Goal: Task Accomplishment & Management: Use online tool/utility

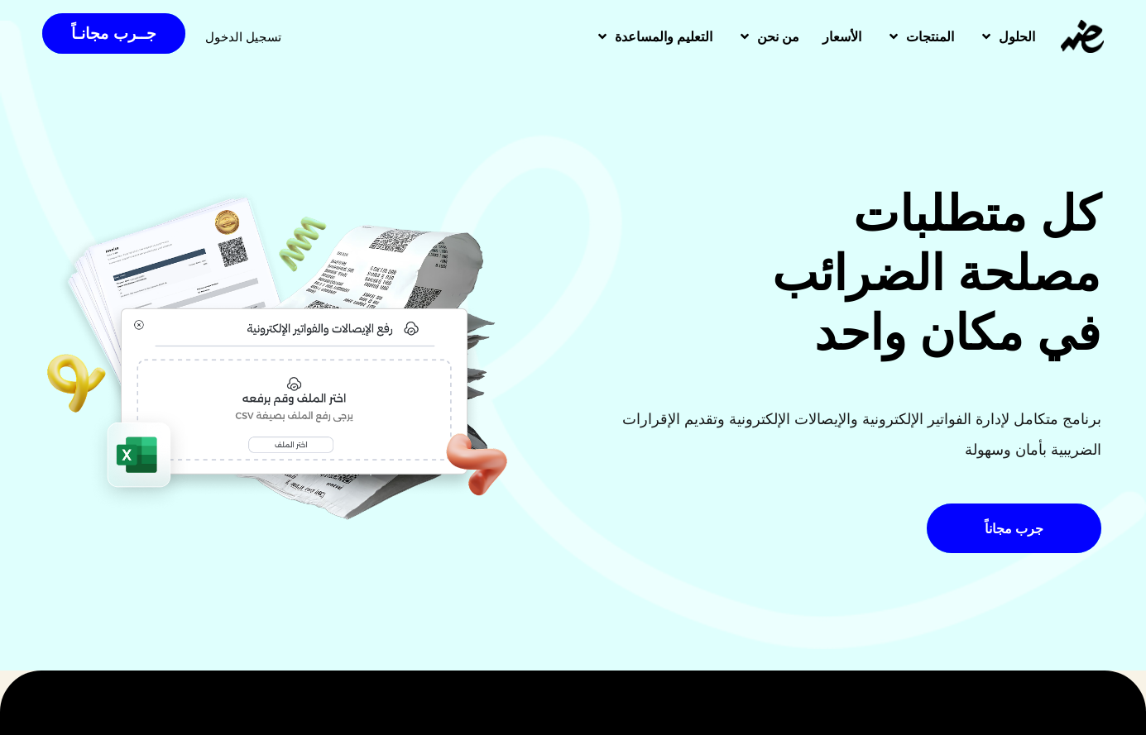
click at [252, 39] on span "تسجيل الدخول" at bounding box center [243, 37] width 76 height 12
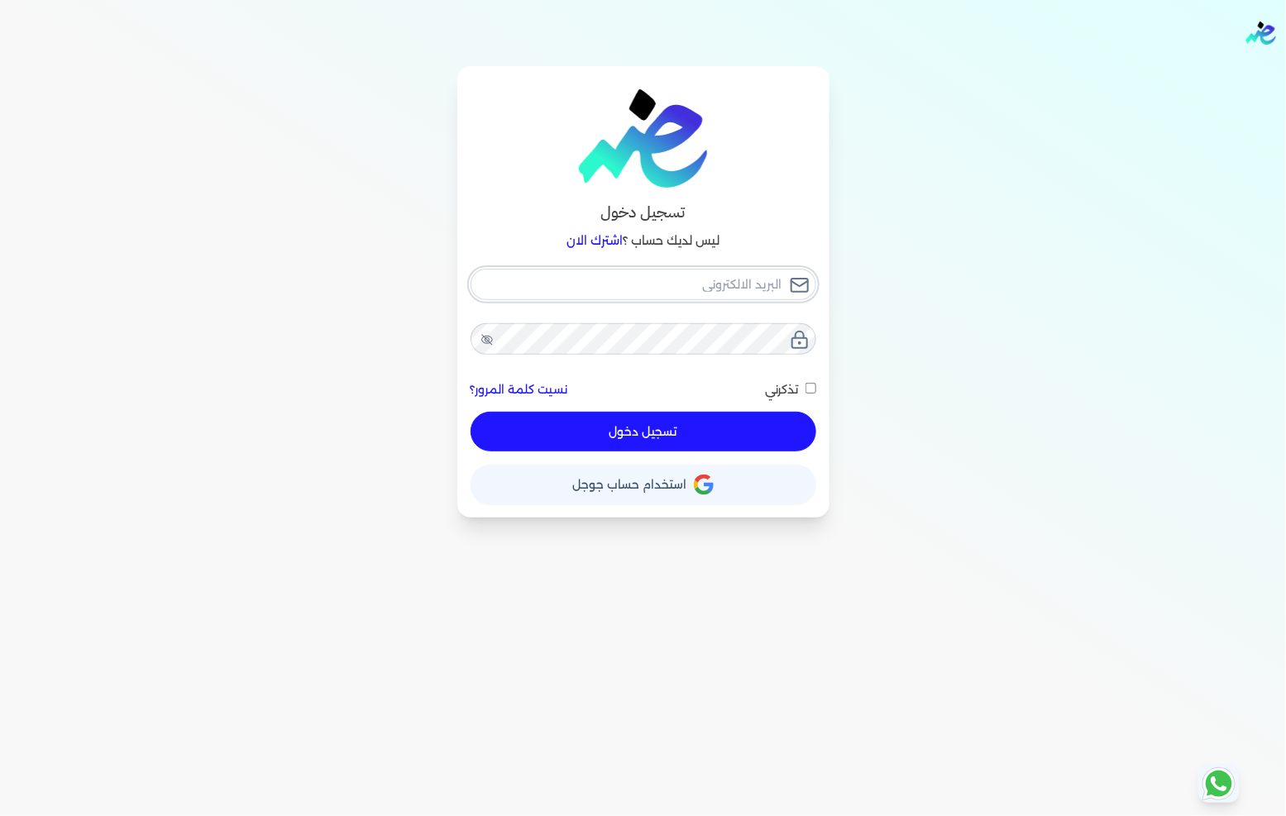
type input "fathyomran1600@gmail.com"
click at [690, 434] on button "تسجيل دخول" at bounding box center [644, 432] width 346 height 40
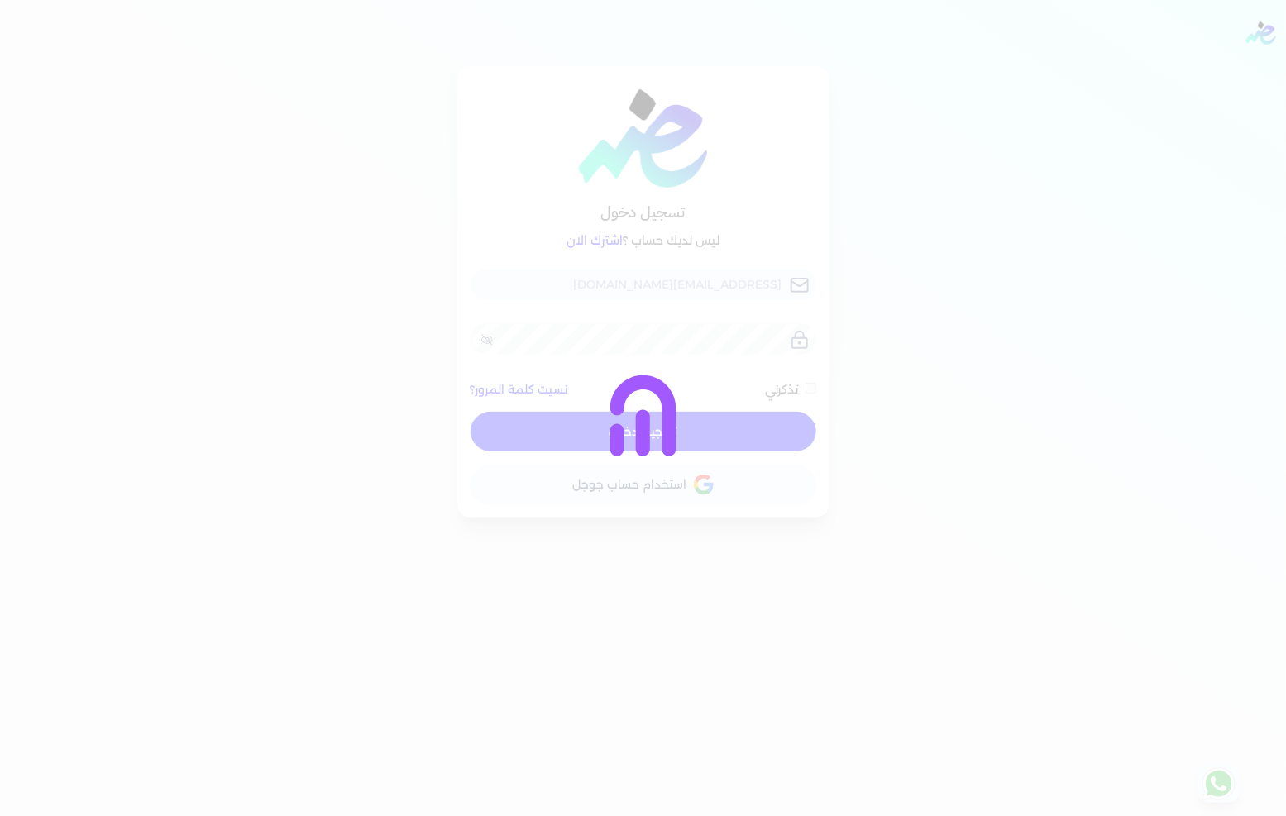
checkbox input "false"
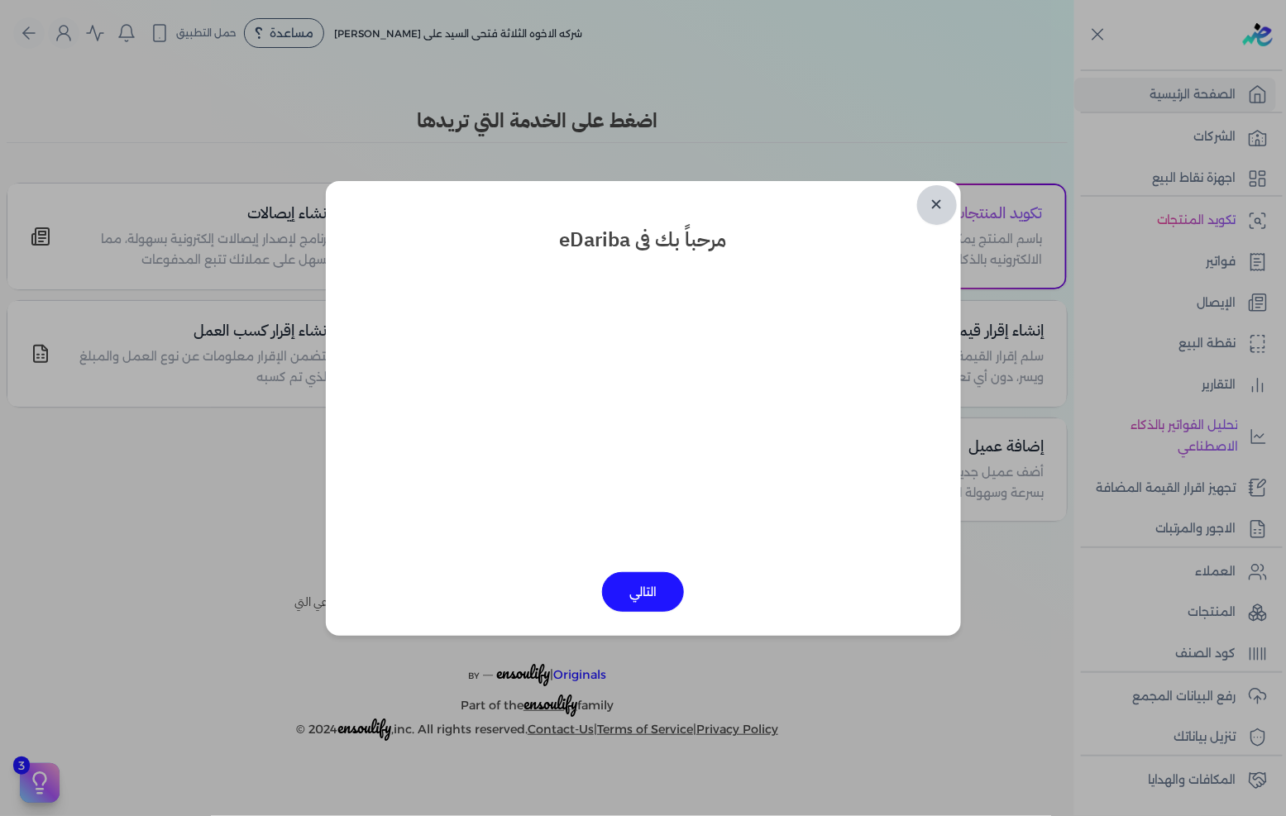
click at [936, 209] on link "✕" at bounding box center [937, 205] width 40 height 40
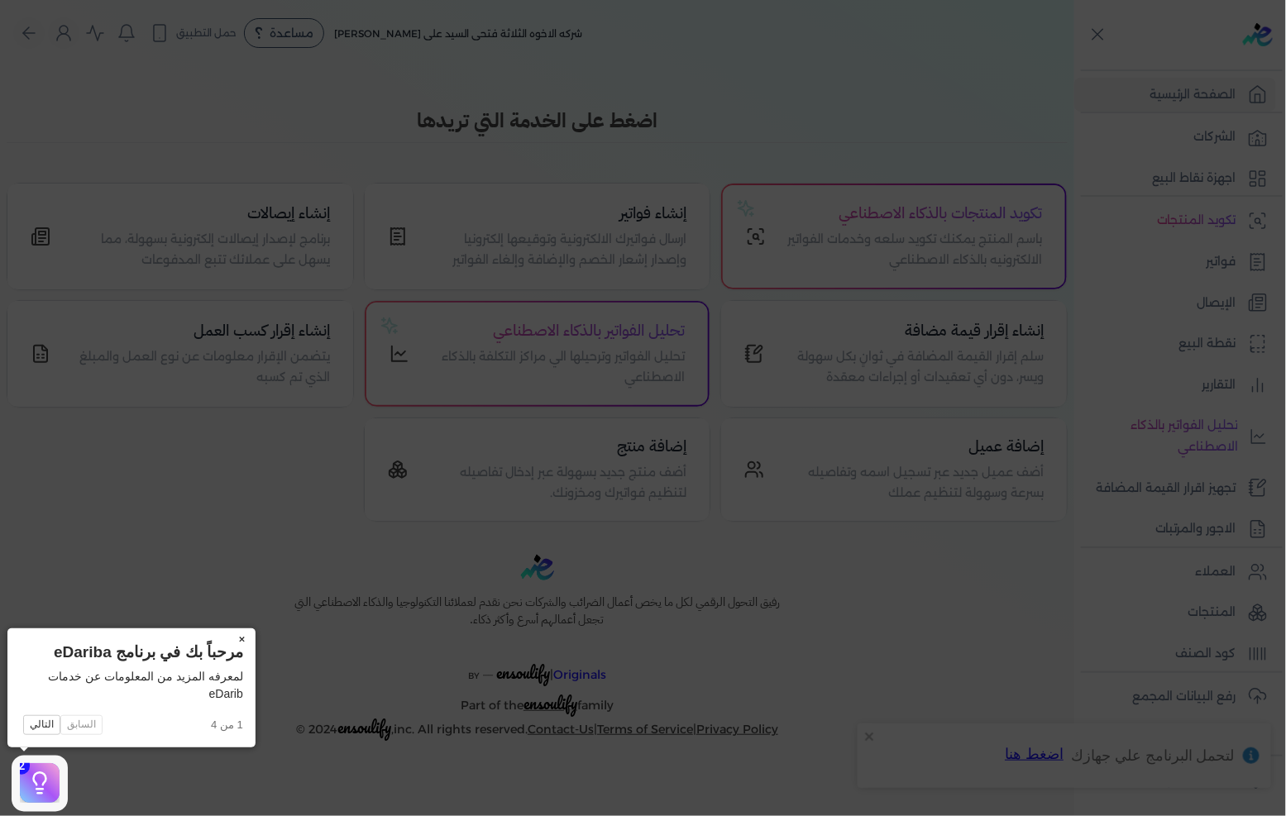
click at [232, 634] on button "×" at bounding box center [242, 640] width 26 height 23
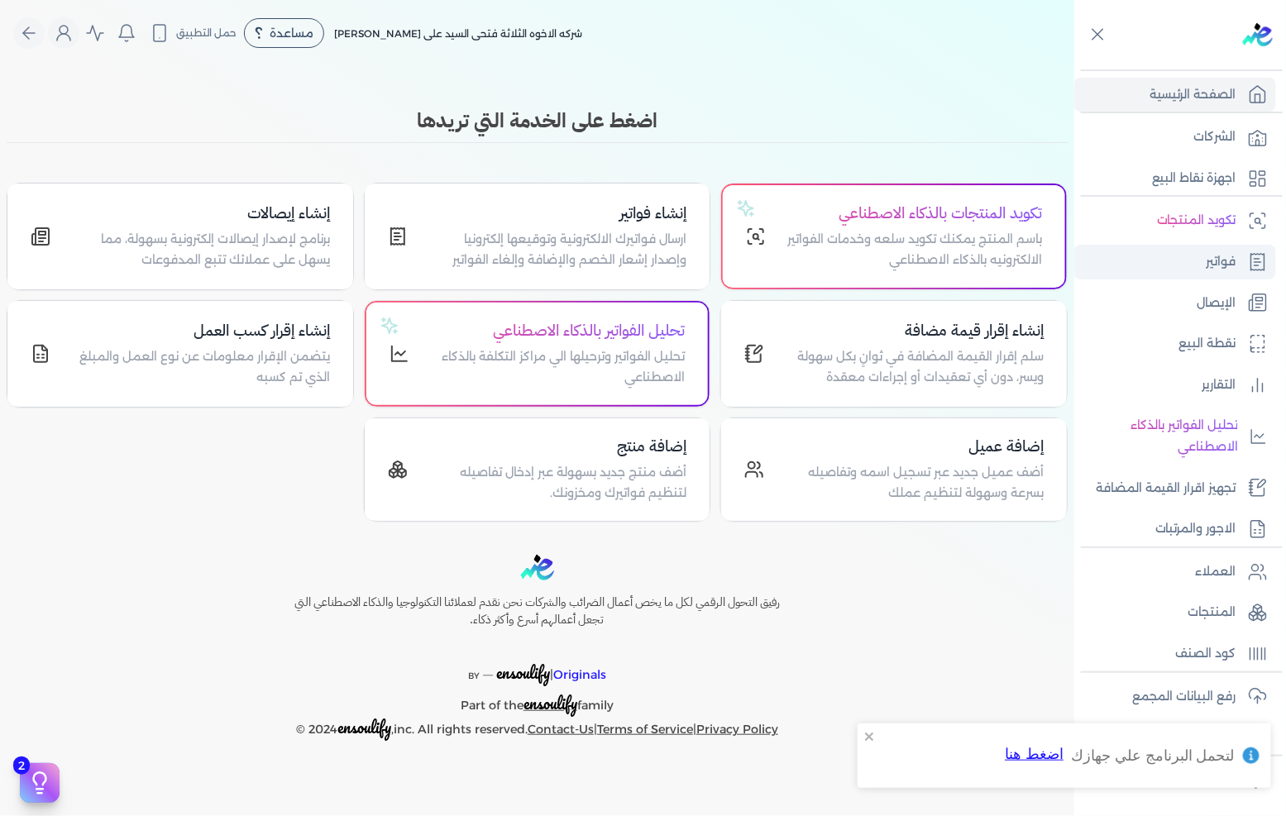
click at [1204, 261] on link "فواتير" at bounding box center [1176, 262] width 202 height 35
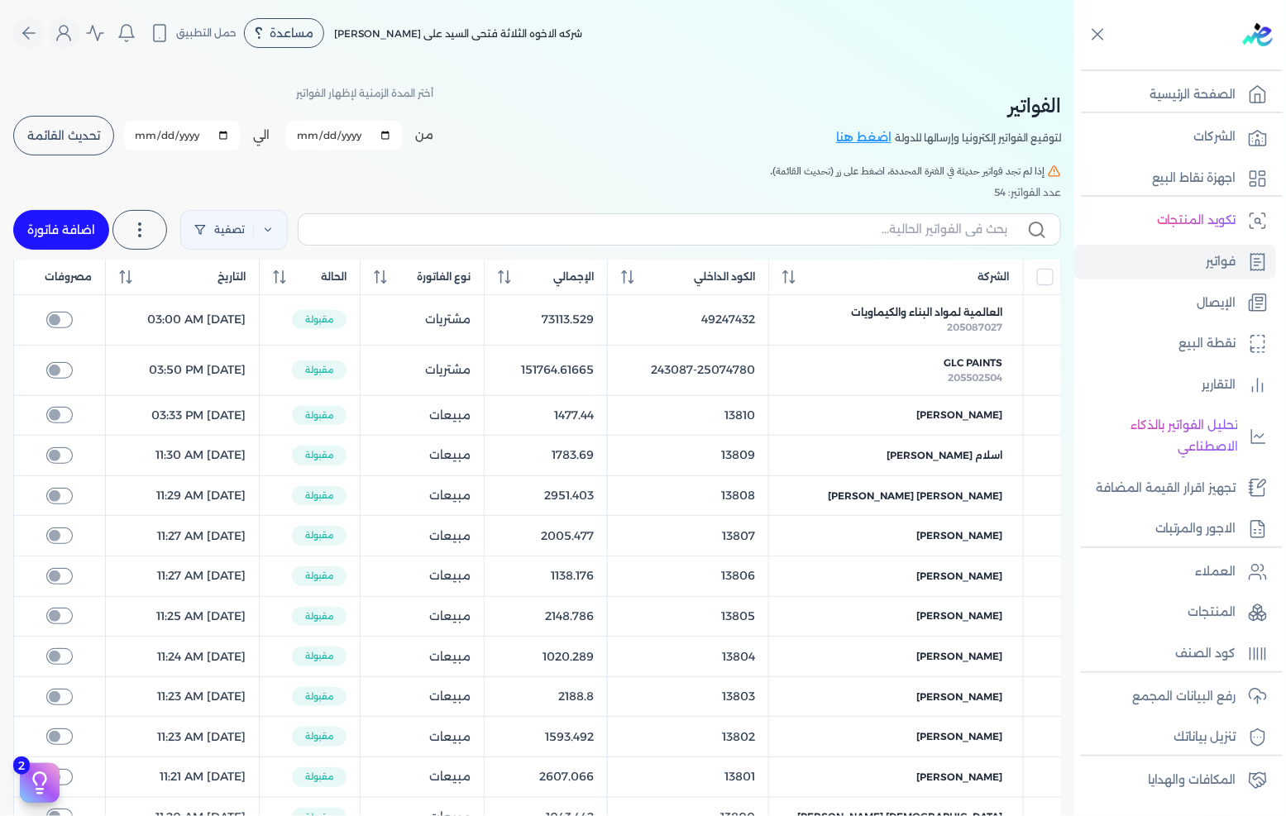
click at [72, 230] on button "اضافة فاتورة" at bounding box center [61, 230] width 96 height 40
click at [86, 218] on button "اضافة فاتورة" at bounding box center [61, 230] width 96 height 40
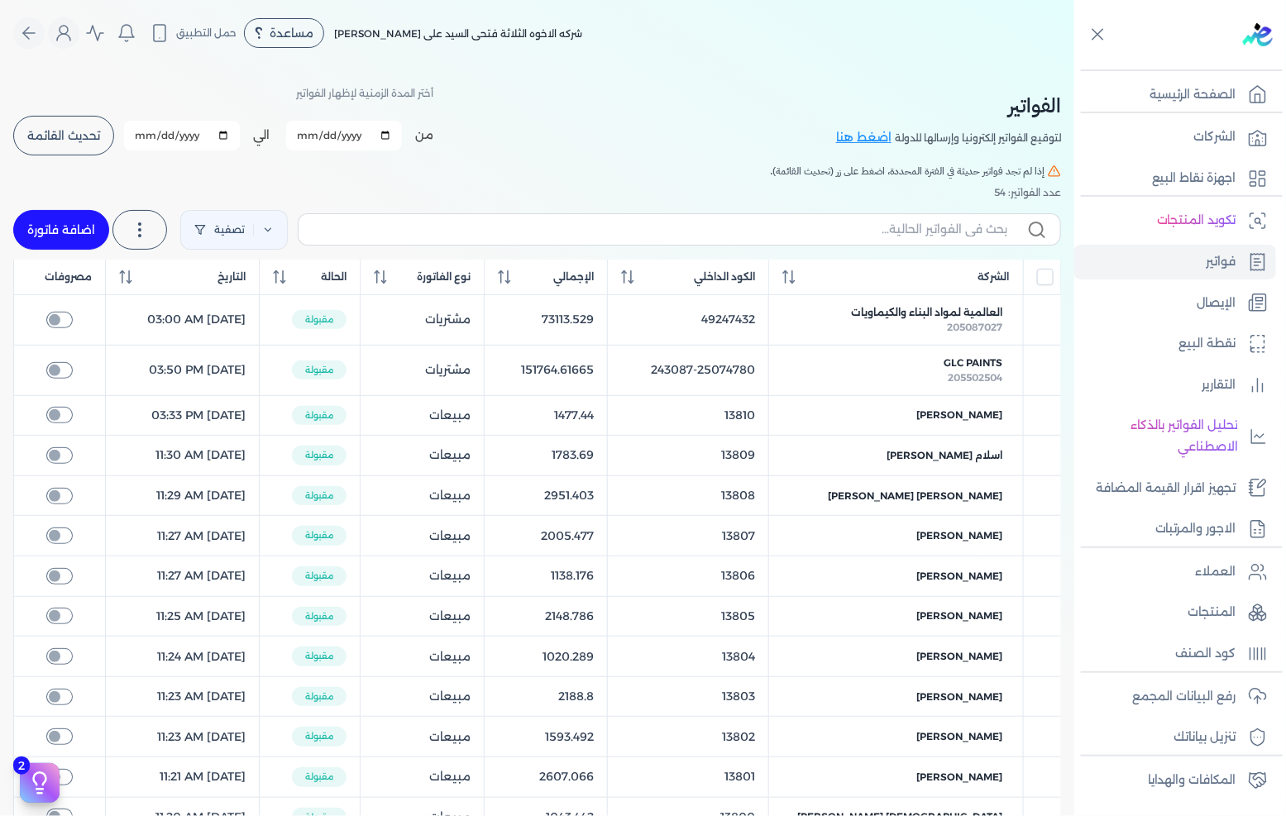
click at [86, 218] on button "اضافة فاتورة" at bounding box center [61, 230] width 96 height 40
click at [712, 166] on h5 "إذا لم تجد فواتير حديثة في الفترة المحددة، اضغط على زر (تحديث القائمة)." at bounding box center [537, 171] width 1048 height 15
click at [64, 224] on button "اضافة فاتورة" at bounding box center [61, 230] width 96 height 40
click at [89, 252] on div "تصفية استخرج العملاء استخرج المنتجات اضافة فاتورة فاتورة (I) إشعار خصم (C) إشعا…" at bounding box center [537, 230] width 1048 height 60
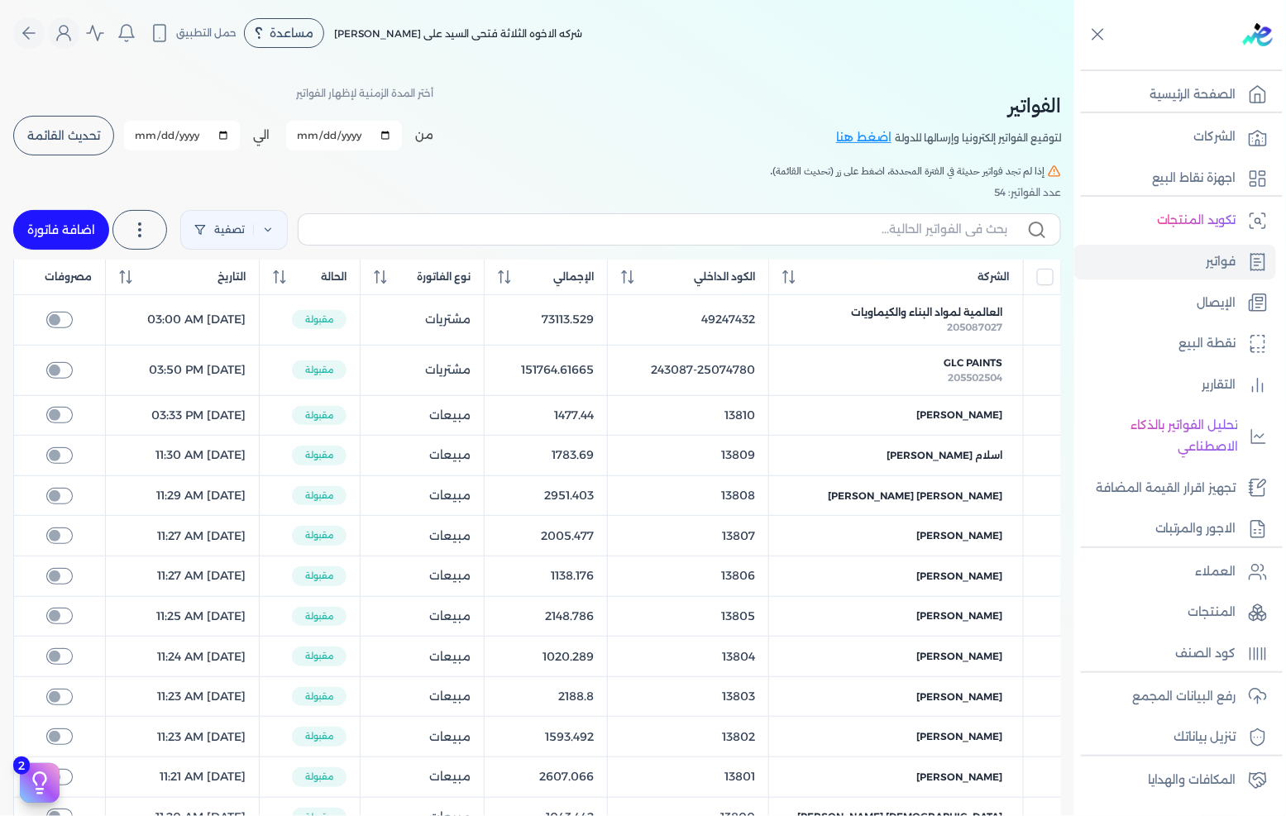
click at [86, 232] on button "اضافة فاتورة" at bounding box center [61, 230] width 96 height 40
click at [74, 234] on button "اضافة فاتورة" at bounding box center [61, 230] width 96 height 40
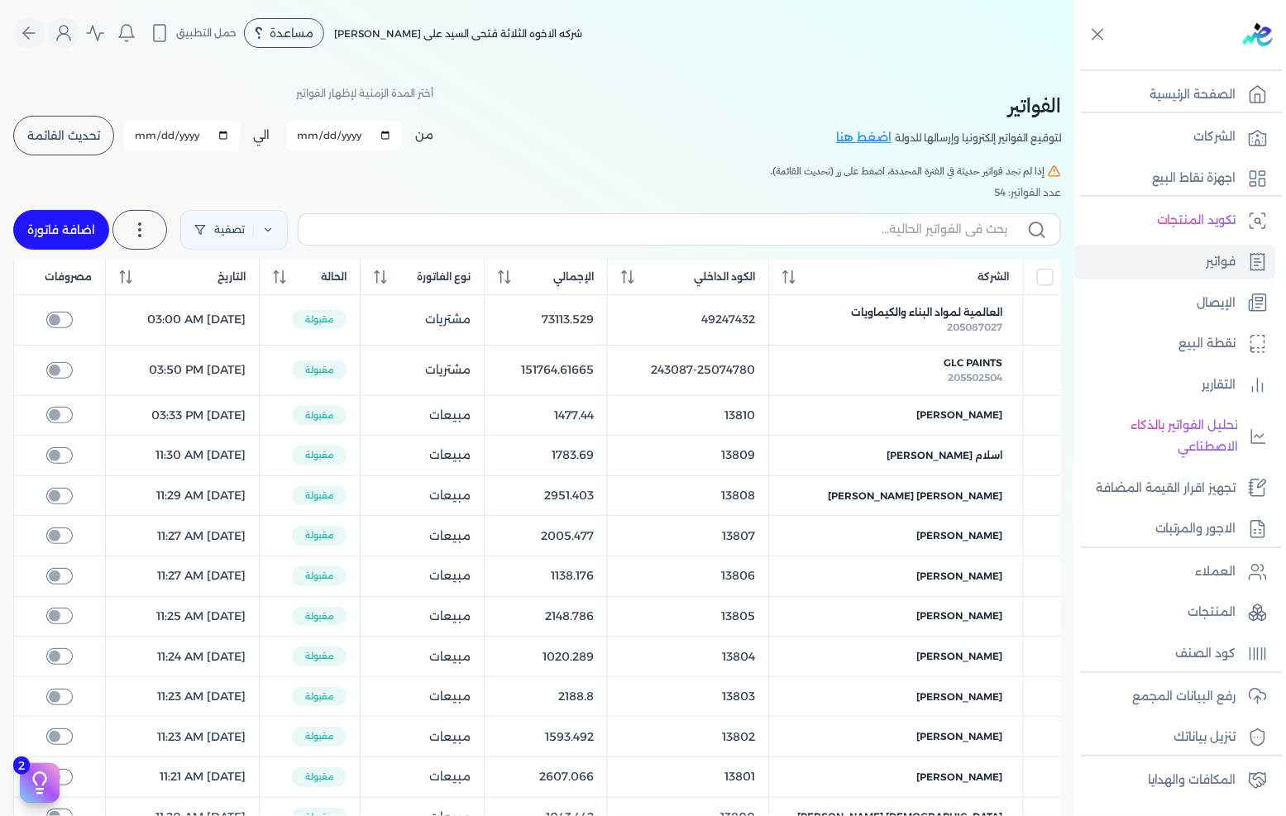
click at [74, 234] on button "اضافة فاتورة" at bounding box center [61, 230] width 96 height 40
click at [75, 232] on button "اضافة فاتورة" at bounding box center [61, 230] width 96 height 40
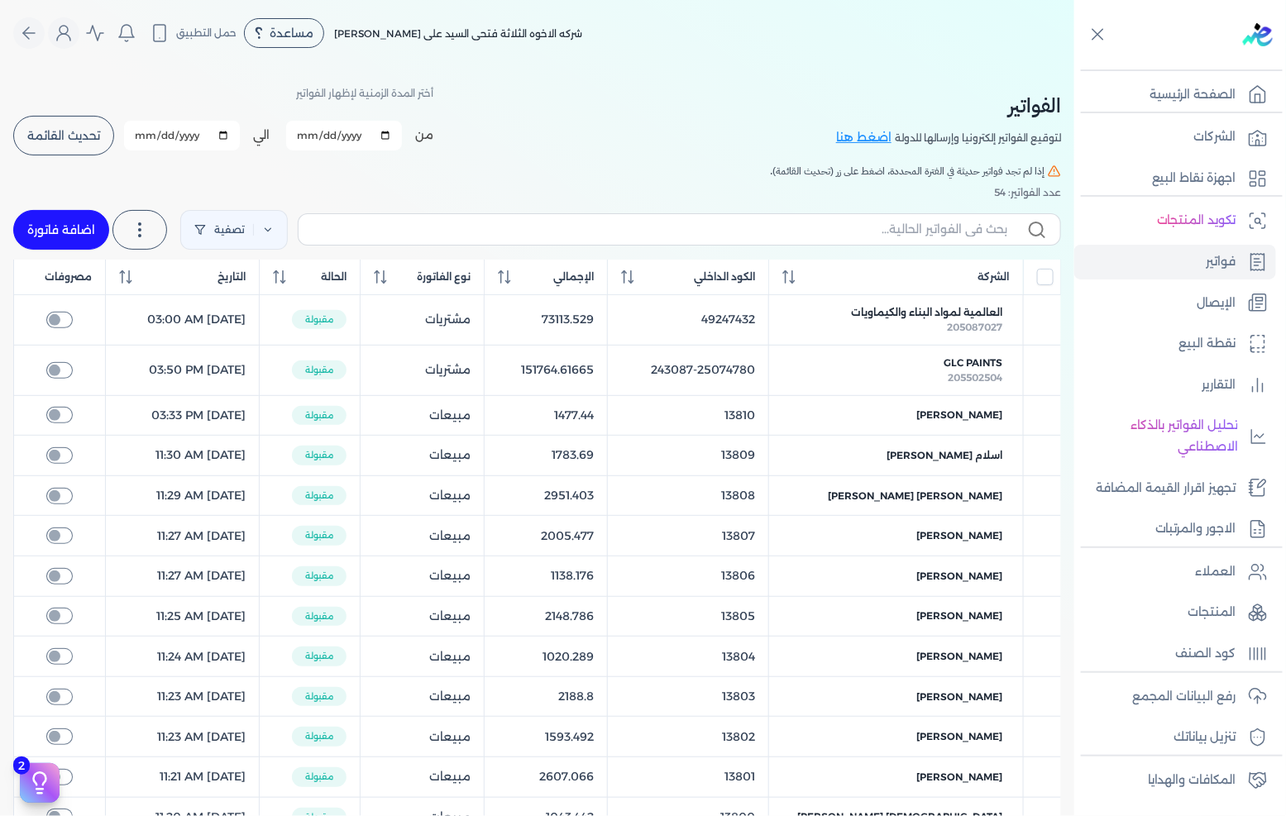
click at [75, 232] on button "اضافة فاتورة" at bounding box center [61, 230] width 96 height 40
drag, startPoint x: 75, startPoint y: 232, endPoint x: 126, endPoint y: 283, distance: 71.9
click at [75, 233] on button "اضافة فاتورة" at bounding box center [61, 230] width 96 height 40
click at [67, 213] on button "اضافة فاتورة" at bounding box center [61, 230] width 96 height 40
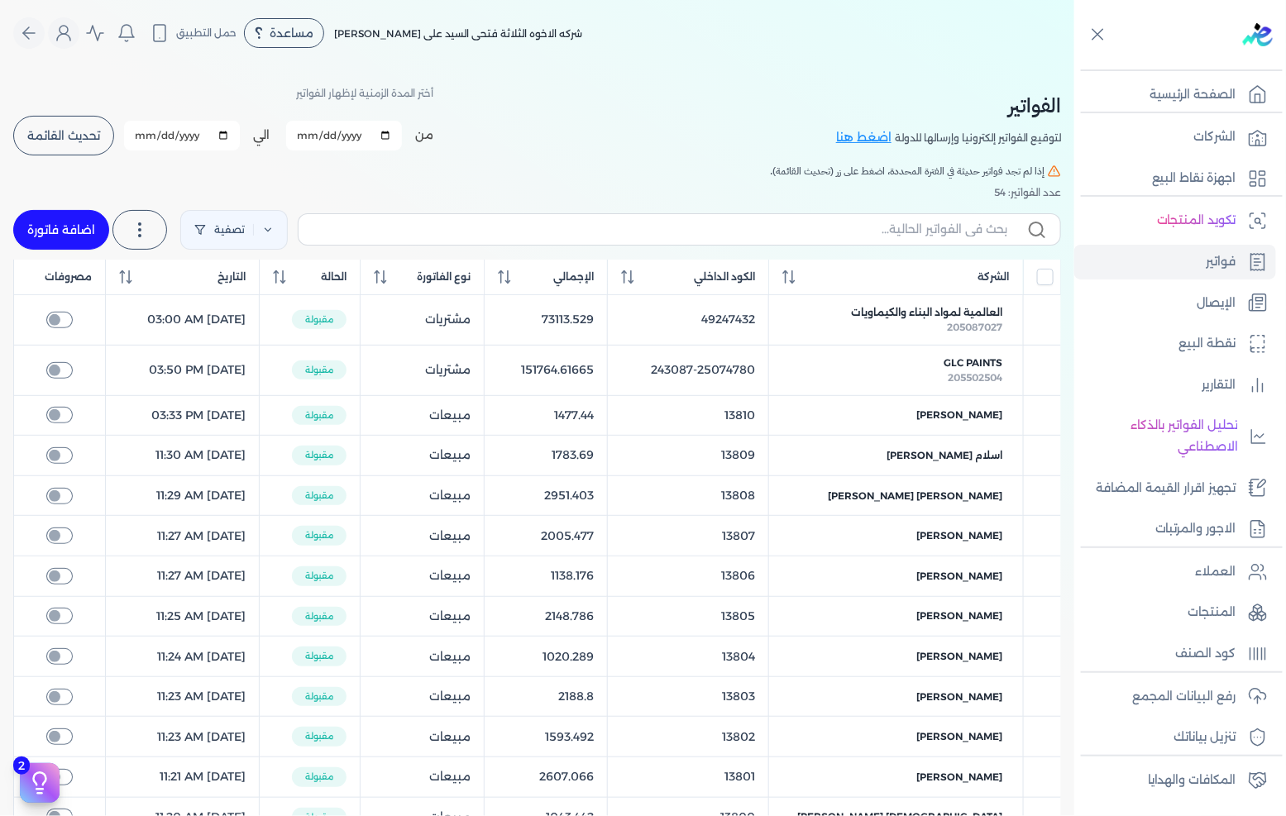
click at [67, 213] on button "اضافة فاتورة" at bounding box center [61, 230] width 96 height 40
click at [84, 242] on button "اضافة فاتورة" at bounding box center [61, 230] width 96 height 40
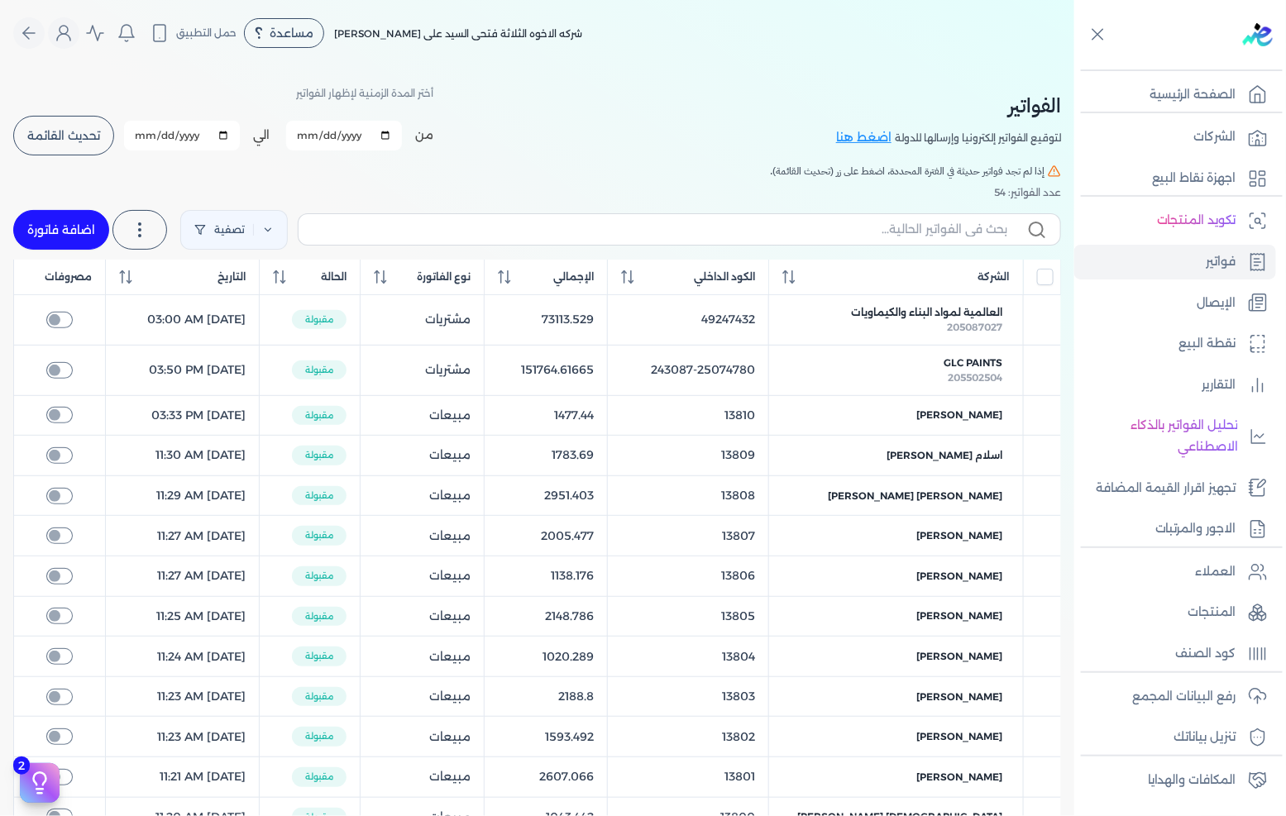
click at [13, 210] on button "اضافة فاتورة" at bounding box center [61, 230] width 96 height 40
click at [36, 226] on button "اضافة فاتورة" at bounding box center [61, 230] width 96 height 40
click at [38, 225] on button "اضافة فاتورة" at bounding box center [61, 230] width 96 height 40
click at [84, 240] on button "اضافة فاتورة" at bounding box center [61, 230] width 96 height 40
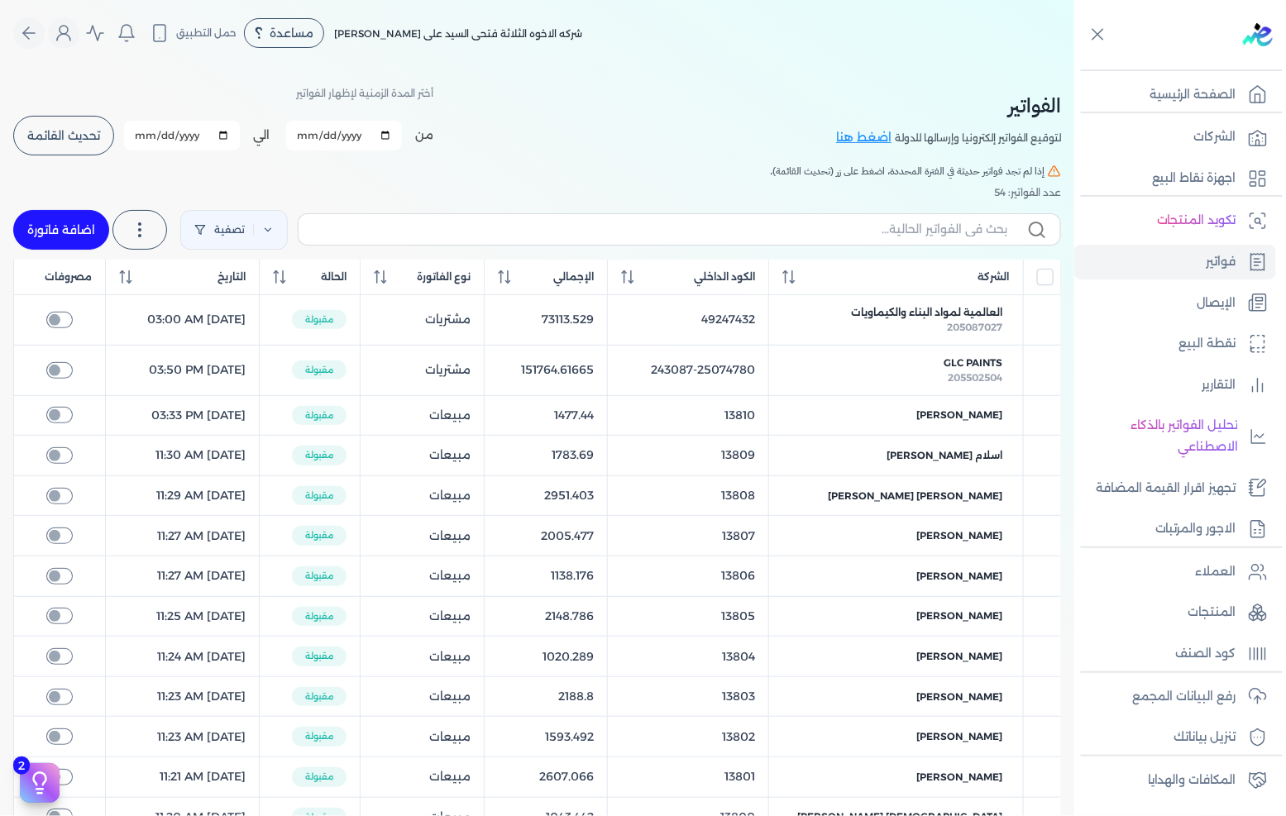
click at [84, 240] on button "اضافة فاتورة" at bounding box center [61, 230] width 96 height 40
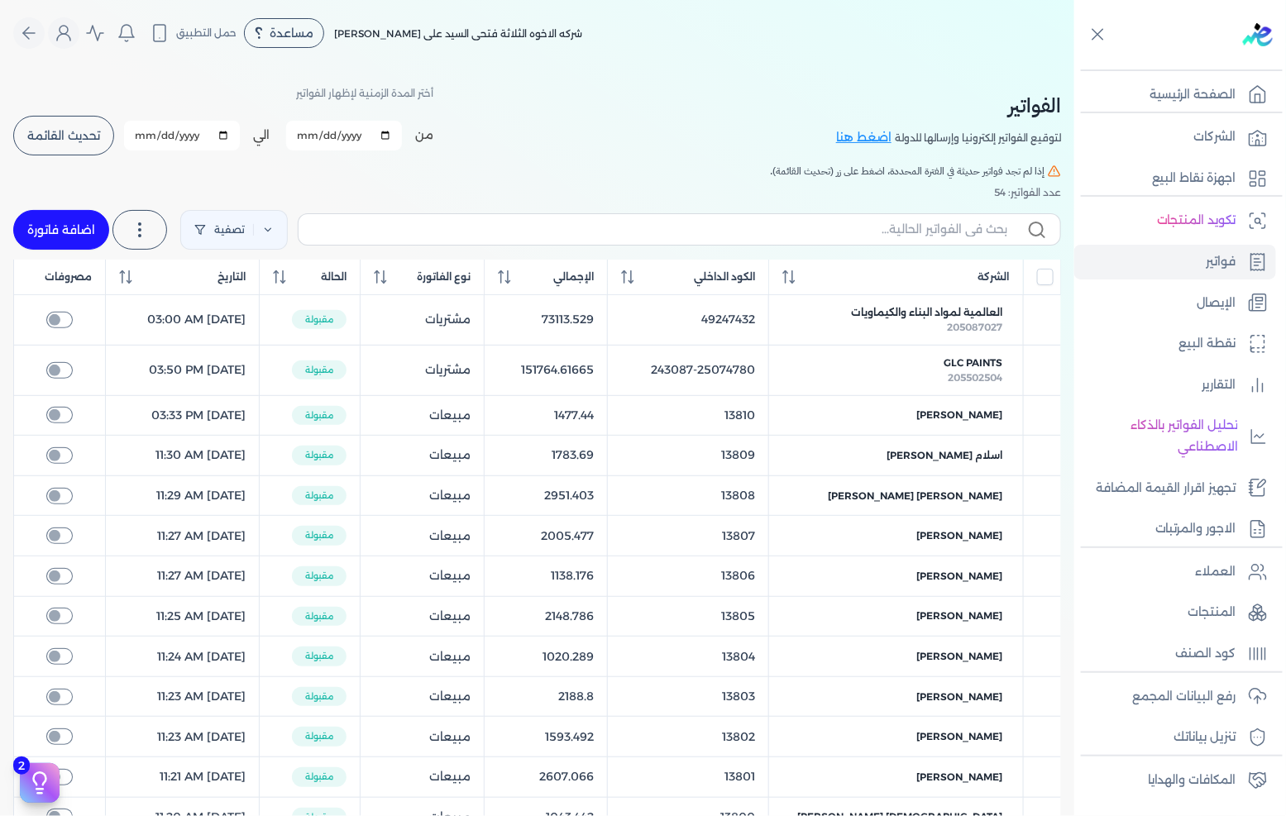
click at [85, 215] on button "اضافة فاتورة" at bounding box center [61, 230] width 96 height 40
click at [85, 216] on button "اضافة فاتورة" at bounding box center [61, 230] width 96 height 40
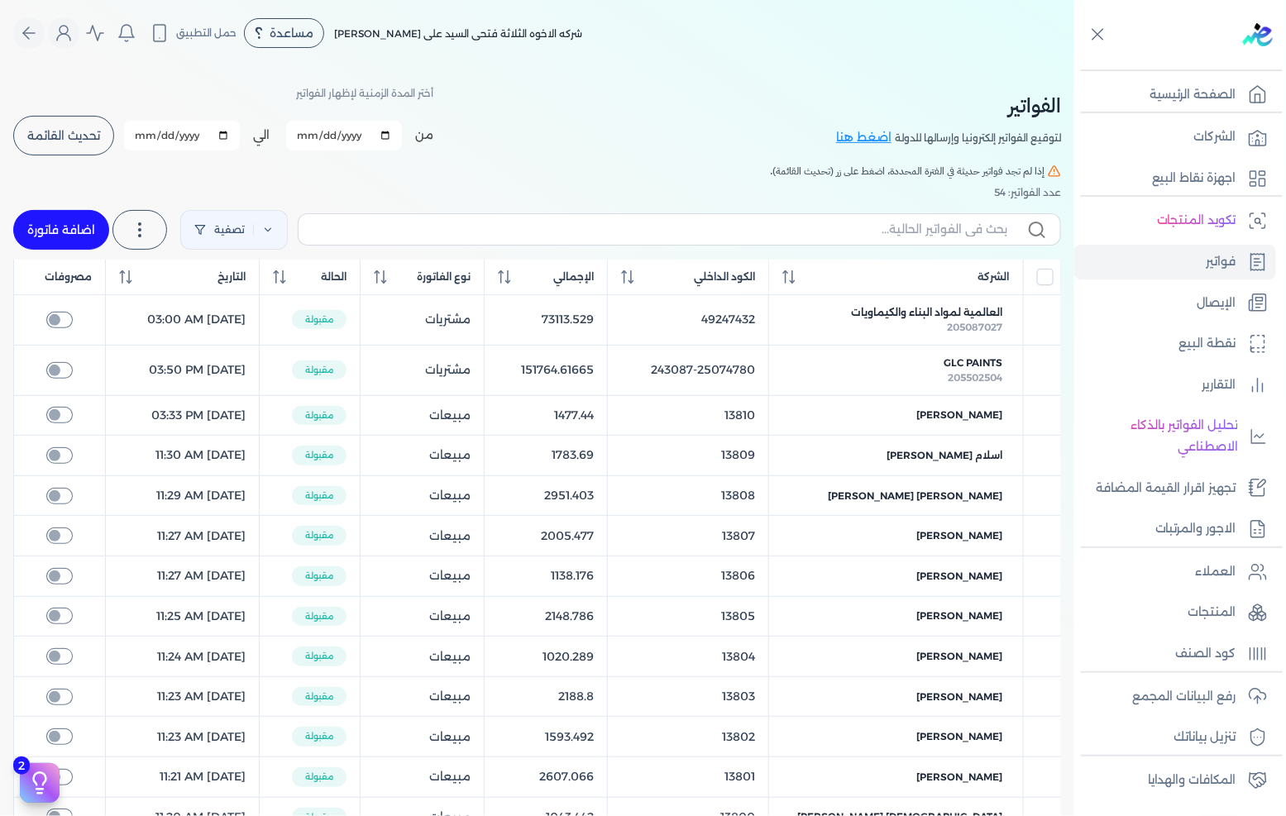
click at [85, 216] on button "اضافة فاتورة" at bounding box center [61, 230] width 96 height 40
